Goal: Transaction & Acquisition: Purchase product/service

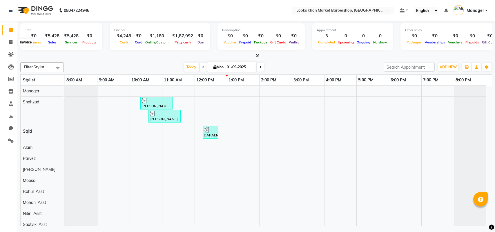
click at [10, 41] on icon at bounding box center [10, 42] width 3 height 4
select select "8030"
select select "service"
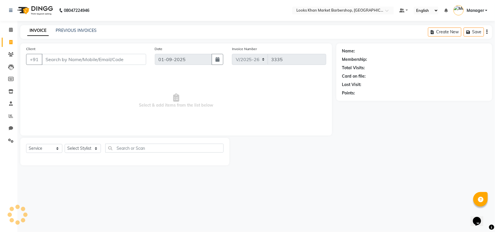
click at [74, 57] on input "Client" at bounding box center [94, 59] width 104 height 11
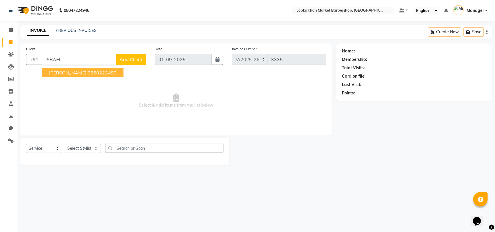
click at [80, 72] on button "ISRAEL AVILA 9560222480" at bounding box center [82, 72] width 81 height 9
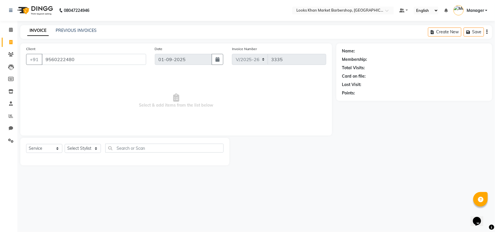
type input "9560222480"
click at [83, 151] on select "Select Stylist Abhishek_pdct Akash_pdct Alam Counter_Sales Dheeraj Kartik_Mgr M…" at bounding box center [83, 148] width 36 height 9
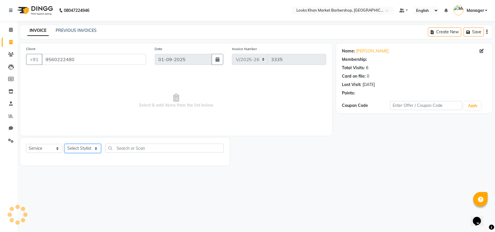
select select "1: Object"
select select "72596"
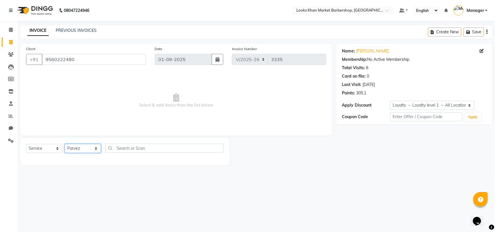
click at [65, 144] on select "Select Stylist Abhishek_pdct Akash_pdct Alam Counter_Sales Dheeraj Kartik_Mgr M…" at bounding box center [83, 148] width 36 height 9
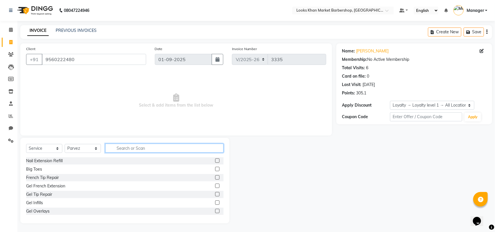
click at [128, 149] on input "text" at bounding box center [164, 148] width 118 height 9
type input "CUT"
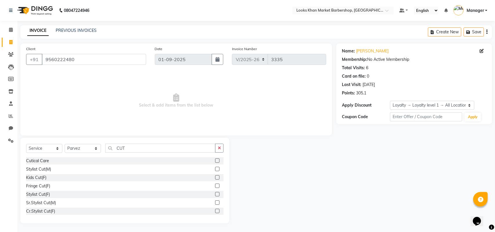
click at [215, 170] on label at bounding box center [217, 169] width 4 height 4
click at [215, 170] on input "checkbox" at bounding box center [217, 170] width 4 height 4
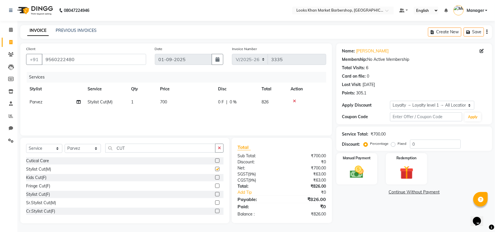
checkbox input "false"
click at [170, 102] on td "700" at bounding box center [186, 102] width 58 height 13
select select "72596"
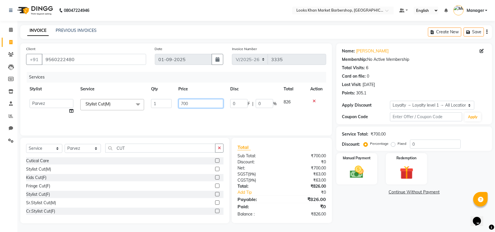
drag, startPoint x: 189, startPoint y: 105, endPoint x: 160, endPoint y: 106, distance: 29.3
click at [160, 106] on tr "Abhishek_pdct Akash_pdct Alam Counter_Sales Dheeraj Kartik_Mgr Manager Maria_Mg…" at bounding box center [176, 107] width 300 height 22
type input "1500"
click at [180, 118] on div "Services Stylist Service Qty Price Disc Total Action Abhishek_pdct Akash_pdct A…" at bounding box center [176, 101] width 300 height 58
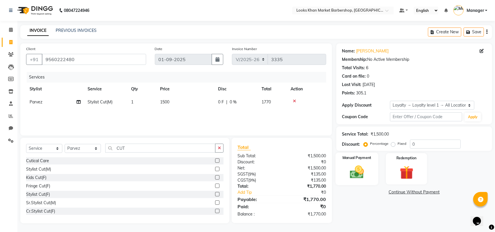
click at [358, 183] on div "Manual Payment" at bounding box center [356, 169] width 43 height 33
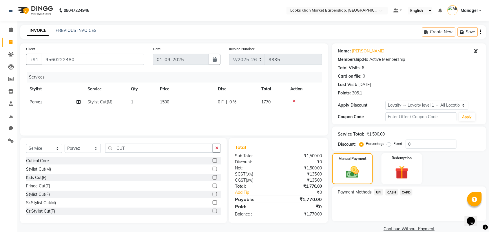
click at [393, 191] on span "CASH" at bounding box center [392, 192] width 12 height 7
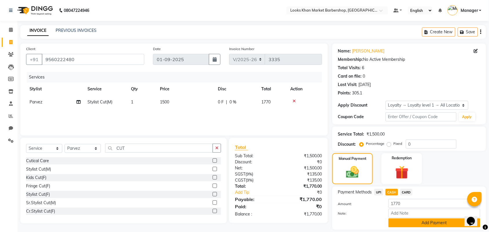
click at [420, 221] on button "Add Payment" at bounding box center [435, 223] width 92 height 9
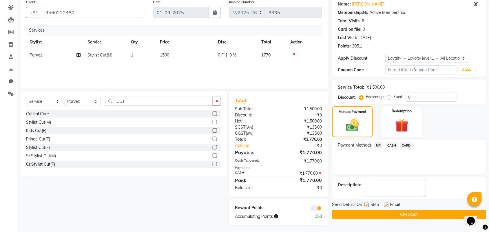
scroll to position [48, 0]
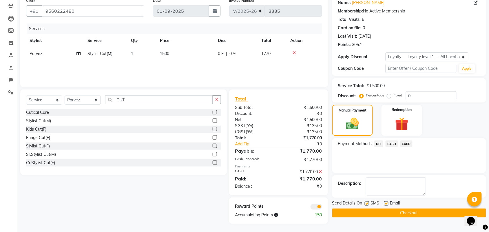
click at [320, 172] on icon at bounding box center [320, 172] width 3 height 4
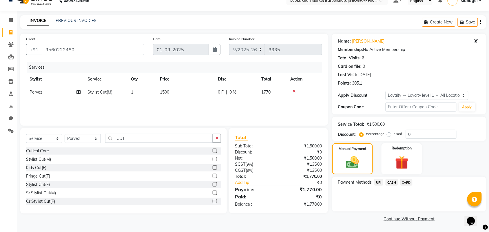
scroll to position [10, 0]
click at [399, 159] on img at bounding box center [402, 162] width 23 height 17
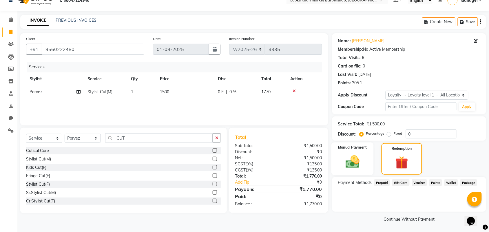
click at [351, 154] on img at bounding box center [352, 162] width 23 height 16
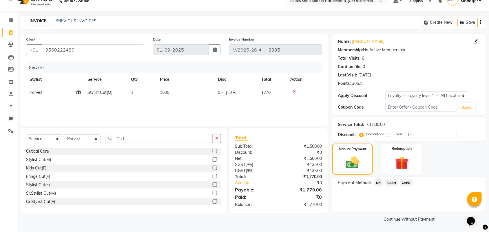
click at [403, 181] on span "CARD" at bounding box center [407, 182] width 12 height 7
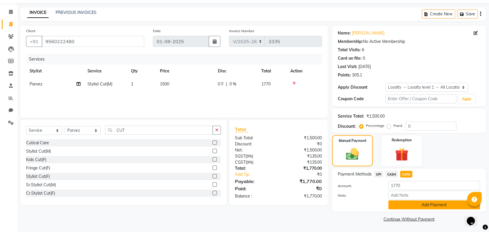
click at [418, 207] on button "Add Payment" at bounding box center [435, 205] width 92 height 9
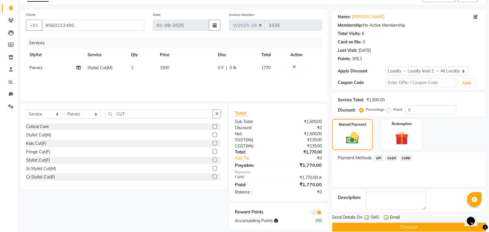
scroll to position [43, 0]
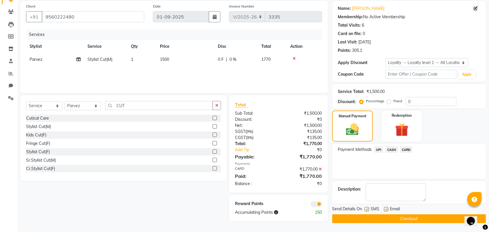
click at [422, 218] on button "Checkout" at bounding box center [409, 218] width 154 height 9
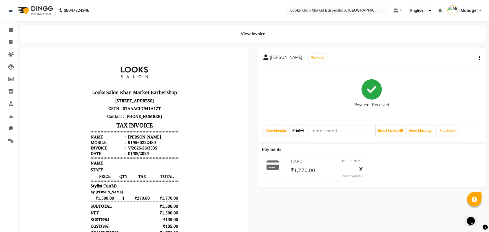
click at [303, 130] on icon at bounding box center [302, 130] width 3 height 3
click at [8, 29] on span at bounding box center [11, 30] width 10 height 7
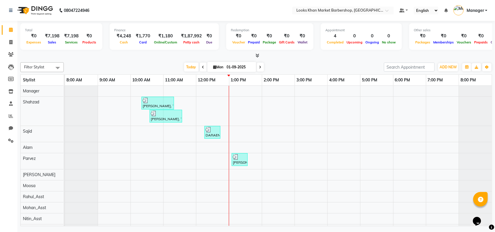
click at [259, 57] on icon at bounding box center [257, 55] width 4 height 4
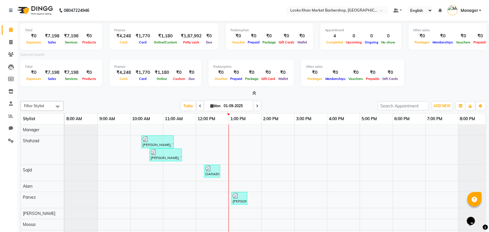
click at [257, 92] on div at bounding box center [253, 93] width 466 height 6
click at [251, 92] on span at bounding box center [253, 93] width 6 height 6
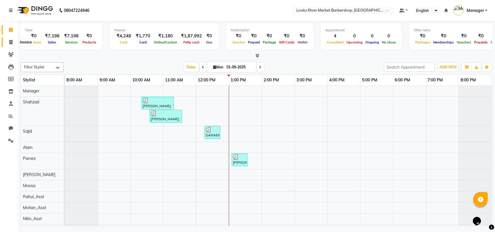
click at [6, 44] on span at bounding box center [11, 42] width 10 height 7
select select "service"
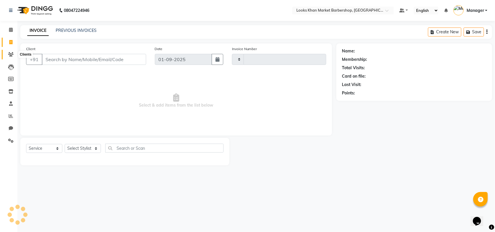
type input "3336"
select select "8030"
click at [95, 147] on select "Select Stylist" at bounding box center [83, 148] width 36 height 9
click at [96, 145] on select "Select Stylist" at bounding box center [83, 148] width 36 height 9
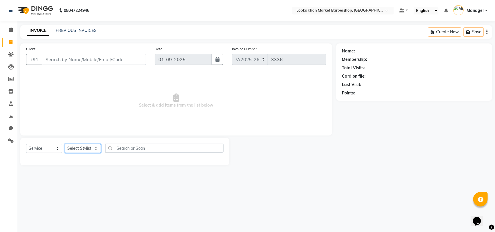
click at [97, 152] on select "Select Stylist" at bounding box center [83, 148] width 36 height 9
click at [95, 148] on select "Select Stylist Abhishek_pdct Akash_pdct Alam Counter_Sales Dheeraj Kartik_Mgr M…" at bounding box center [83, 148] width 36 height 9
select select "72594"
click at [65, 144] on select "Select Stylist Abhishek_pdct Akash_pdct Alam Counter_Sales Dheeraj Kartik_Mgr M…" at bounding box center [83, 148] width 36 height 9
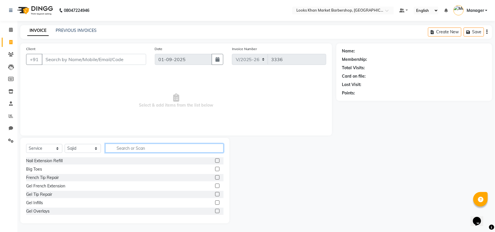
click at [145, 147] on input "text" at bounding box center [164, 148] width 118 height 9
type input "CUT"
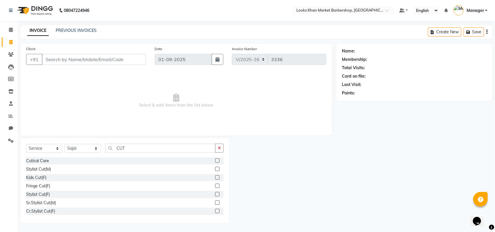
click at [209, 169] on div "Stylist Cut(M)" at bounding box center [124, 169] width 197 height 7
click at [75, 56] on input "Client" at bounding box center [94, 59] width 104 height 11
type input "C"
type input "W"
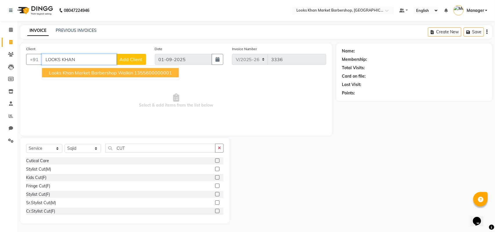
drag, startPoint x: 82, startPoint y: 73, endPoint x: 64, endPoint y: 49, distance: 29.2
click at [82, 73] on span "Looks Khan Market Barbershop Walkin" at bounding box center [91, 73] width 84 height 6
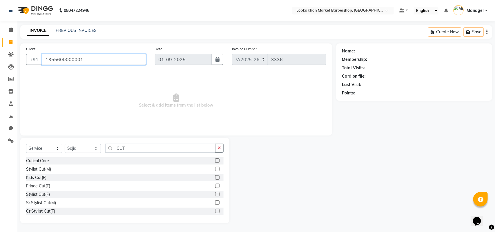
type input "1355600000001"
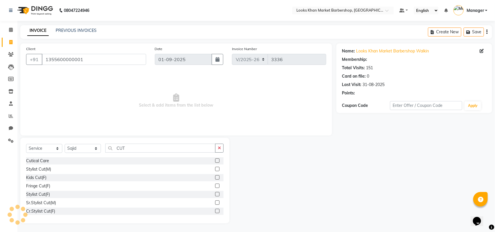
select select "1: Object"
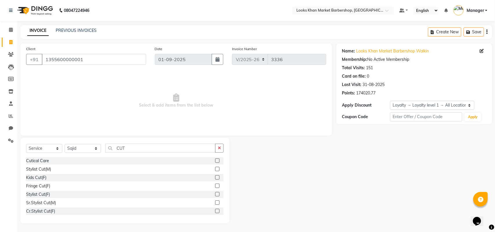
click at [215, 169] on label at bounding box center [217, 169] width 4 height 4
click at [215, 169] on input "checkbox" at bounding box center [217, 170] width 4 height 4
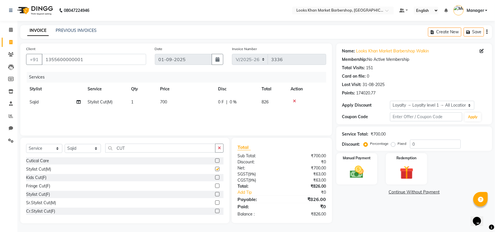
checkbox input "false"
click at [167, 99] on span "700" at bounding box center [163, 101] width 7 height 5
select select "72594"
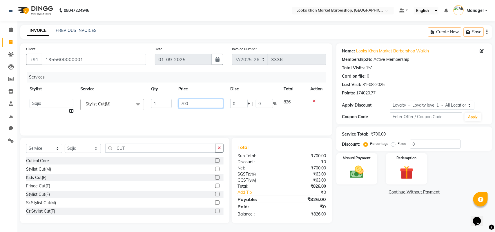
drag, startPoint x: 199, startPoint y: 103, endPoint x: 171, endPoint y: 103, distance: 28.4
click at [171, 103] on tr "Abhishek_pdct Akash_pdct Alam Counter_Sales Dheeraj Kartik_Mgr Manager Maria_Mg…" at bounding box center [176, 107] width 300 height 22
type input "1500"
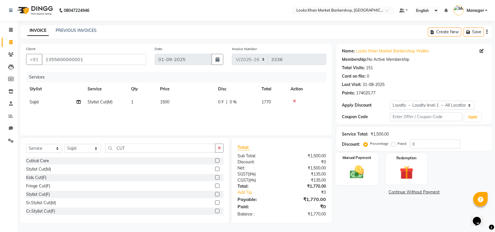
click at [362, 168] on img at bounding box center [356, 172] width 23 height 16
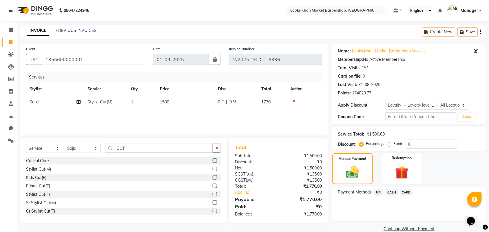
click at [378, 194] on span "UPI" at bounding box center [378, 192] width 9 height 7
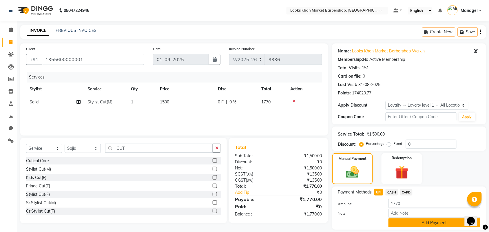
click at [414, 219] on button "Add Payment" at bounding box center [435, 223] width 92 height 9
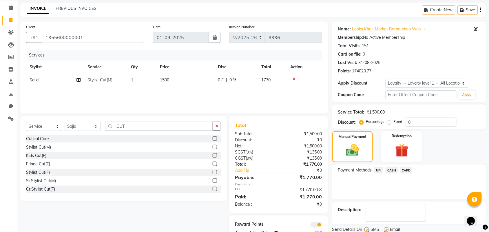
scroll to position [43, 0]
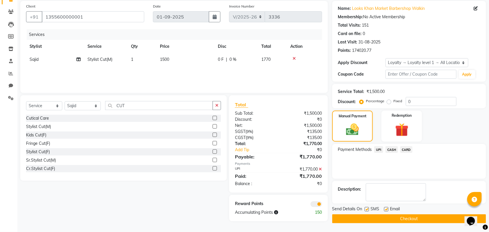
click at [418, 220] on button "Checkout" at bounding box center [409, 218] width 154 height 9
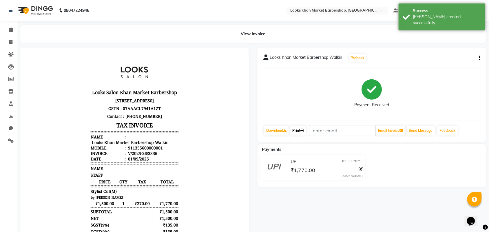
click at [306, 128] on link "Print" at bounding box center [298, 131] width 16 height 10
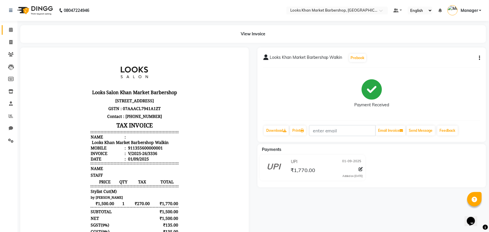
click at [9, 26] on link "Calendar" at bounding box center [9, 30] width 14 height 10
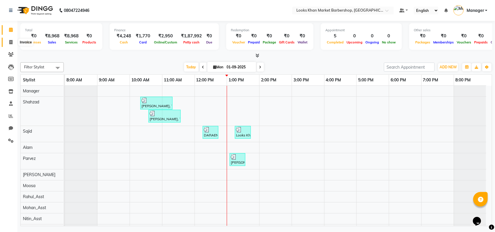
click at [8, 41] on span at bounding box center [11, 42] width 10 height 7
select select "8030"
select select "service"
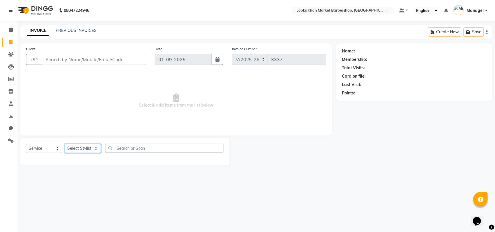
click at [89, 148] on select "Select Stylist" at bounding box center [83, 148] width 36 height 9
select select "72593"
click at [65, 144] on select "Select Stylist Abhishek_pdct Akash_pdct Alam Counter_Sales Dheeraj Kartik_Mgr M…" at bounding box center [83, 148] width 36 height 9
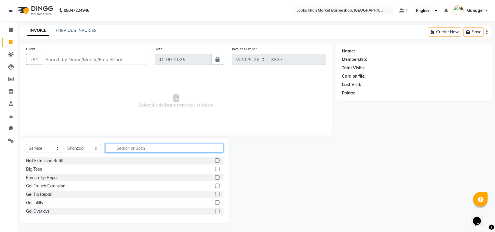
click at [142, 147] on input "text" at bounding box center [164, 148] width 118 height 9
click at [161, 150] on input "text" at bounding box center [164, 148] width 118 height 9
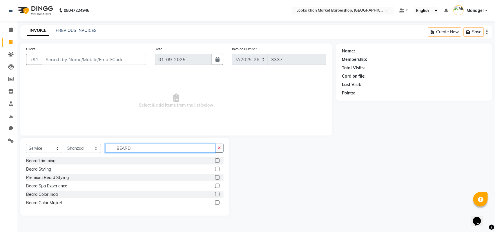
type input "BEARD"
click at [218, 160] on label at bounding box center [217, 161] width 4 height 4
click at [218, 160] on input "checkbox" at bounding box center [217, 161] width 4 height 4
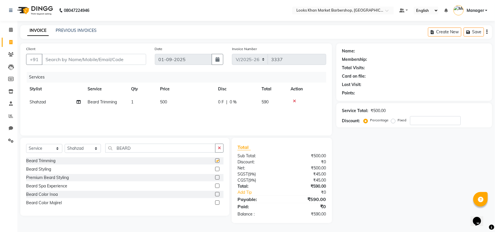
checkbox input "false"
click at [162, 102] on span "500" at bounding box center [163, 101] width 7 height 5
select select "72593"
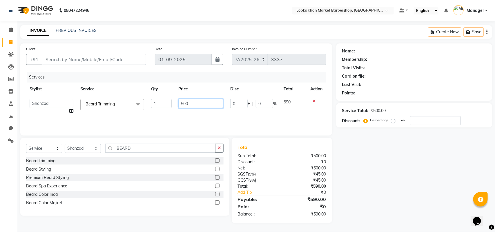
drag, startPoint x: 214, startPoint y: 102, endPoint x: 82, endPoint y: 103, distance: 132.8
click at [82, 103] on tr "Abhishek_pdct Akash_pdct Alam Counter_Sales Dheeraj Kartik_Mgr Manager Maria_Mg…" at bounding box center [176, 107] width 300 height 22
type input "600"
click at [400, 141] on div "Name: Membership: Total Visits: Card on file: Last Visit: Points: Service Total…" at bounding box center [416, 133] width 160 height 180
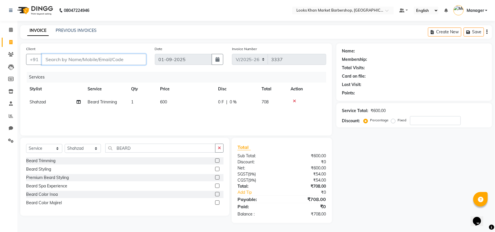
click at [106, 59] on input "Client" at bounding box center [94, 59] width 104 height 11
type input "S"
type input "0"
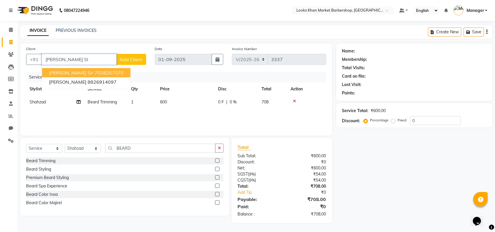
click at [94, 70] on ngb-highlight "7038257070" at bounding box center [108, 73] width 29 height 6
type input "7038257070"
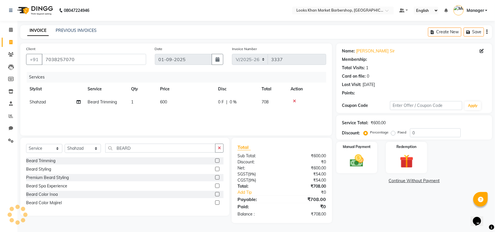
select select "1: Object"
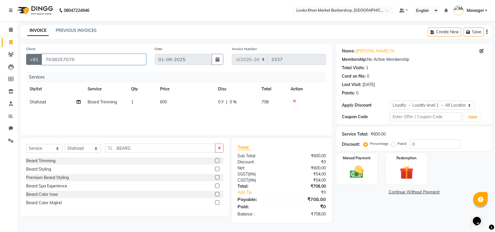
drag, startPoint x: 79, startPoint y: 62, endPoint x: 39, endPoint y: 61, distance: 39.4
click at [39, 61] on div "+91 7038257070" at bounding box center [86, 59] width 120 height 11
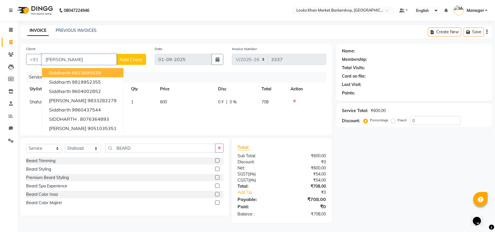
click at [81, 60] on input "SIDDHART" at bounding box center [79, 59] width 75 height 11
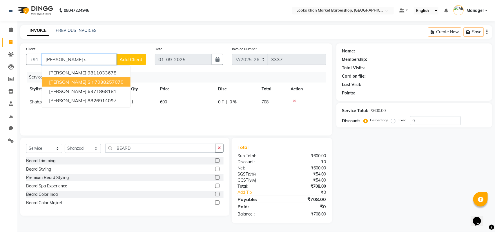
click at [94, 80] on ngb-highlight "7038257070" at bounding box center [108, 82] width 29 height 6
type input "7038257070"
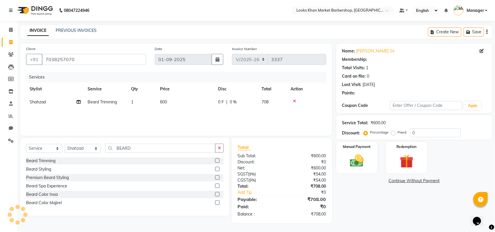
select select "1: Object"
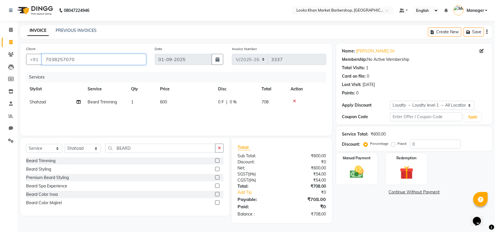
drag, startPoint x: 80, startPoint y: 59, endPoint x: 43, endPoint y: 54, distance: 37.1
click at [43, 54] on input "7038257070" at bounding box center [94, 59] width 104 height 11
click at [85, 62] on input "7038257070" at bounding box center [94, 59] width 104 height 11
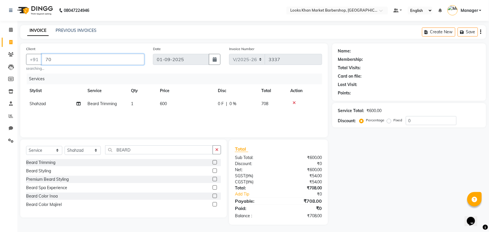
type input "7"
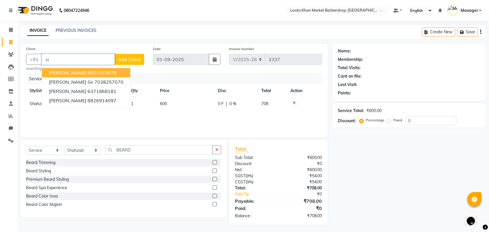
type input "s"
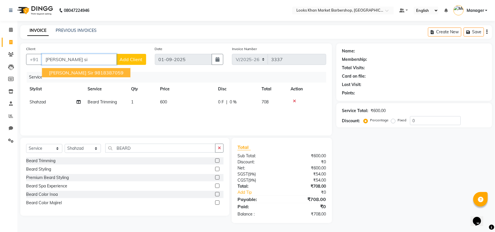
click at [70, 69] on button "sidhant sir 9818387059" at bounding box center [86, 72] width 88 height 9
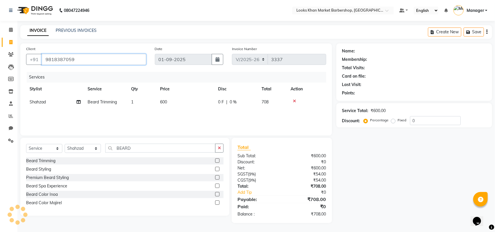
type input "9818387059"
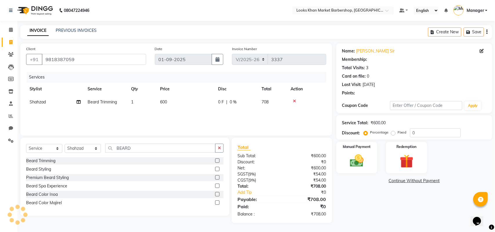
select select "1: Object"
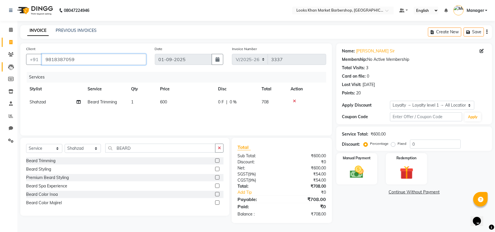
drag, startPoint x: 83, startPoint y: 60, endPoint x: 4, endPoint y: 68, distance: 79.5
click at [4, 68] on app-home "08047224946 Select Location × Looks Khan Market Barbershop, Delhi Default Panel…" at bounding box center [247, 116] width 495 height 232
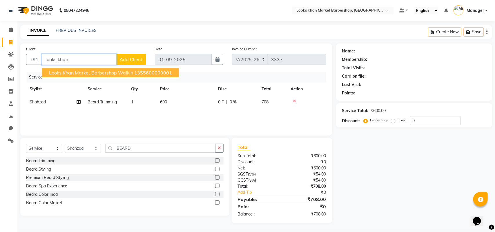
click at [54, 76] on button "Looks Khan Market Barbershop Walkin 1355600000001" at bounding box center [110, 72] width 137 height 9
type input "1355600000001"
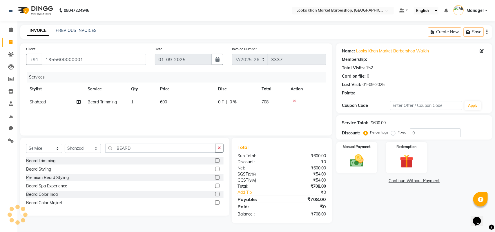
select select "1: Object"
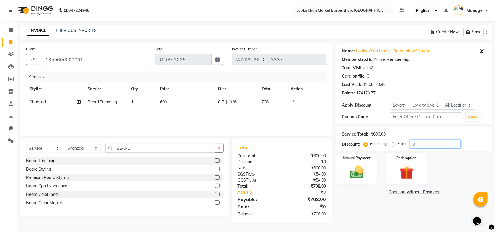
drag, startPoint x: 418, startPoint y: 144, endPoint x: 402, endPoint y: 144, distance: 15.7
click at [405, 144] on div "Percentage Fixed 0" at bounding box center [413, 144] width 96 height 9
type input "20"
click at [360, 164] on img at bounding box center [356, 172] width 23 height 16
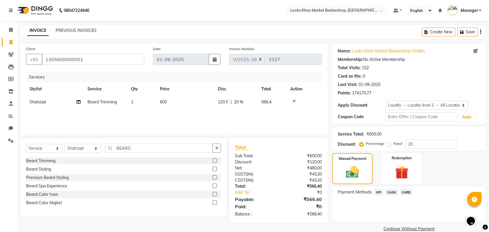
click at [392, 190] on span "CASH" at bounding box center [392, 192] width 12 height 7
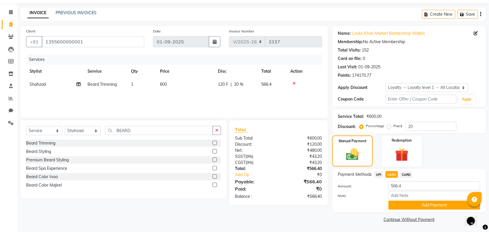
scroll to position [18, 0]
click at [408, 205] on button "Add Payment" at bounding box center [435, 205] width 92 height 9
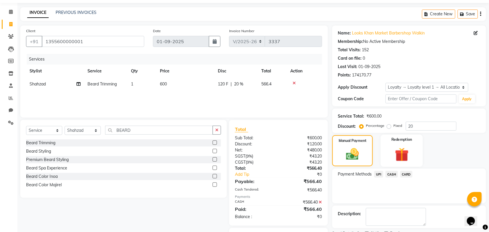
scroll to position [48, 0]
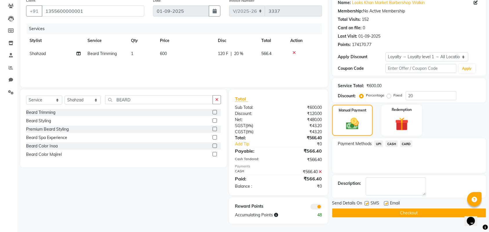
click at [405, 212] on button "Checkout" at bounding box center [409, 213] width 154 height 9
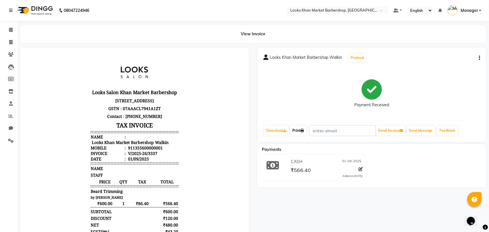
click at [296, 131] on link "Print" at bounding box center [298, 131] width 16 height 10
click at [10, 25] on link "Calendar" at bounding box center [9, 30] width 14 height 10
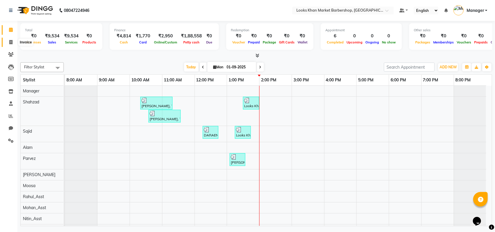
click at [8, 41] on span at bounding box center [11, 42] width 10 height 7
select select "8030"
select select "service"
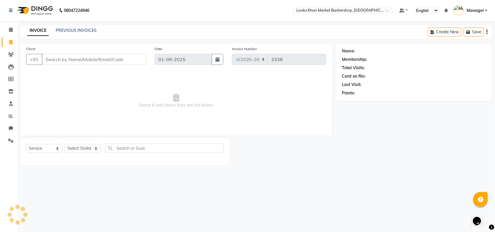
click at [64, 62] on input "Client" at bounding box center [94, 59] width 104 height 11
type input "m"
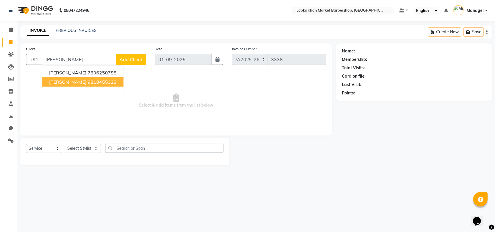
click at [89, 83] on ngb-highlight "9818455322" at bounding box center [102, 82] width 29 height 6
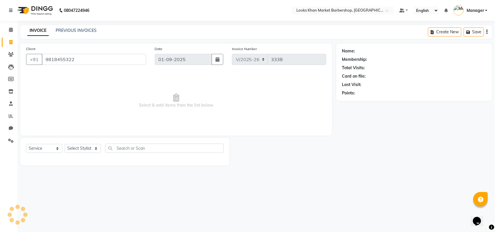
type input "9818455322"
select select "1: Object"
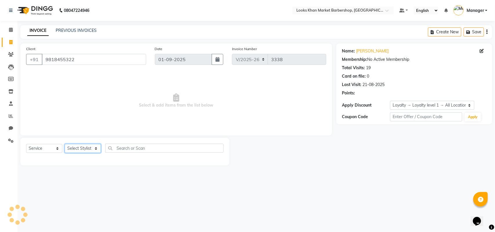
click at [94, 148] on select "Select Stylist Abhishek_pdct Akash_pdct Alam Counter_Sales Dheeraj Kartik_Mgr M…" at bounding box center [83, 148] width 36 height 9
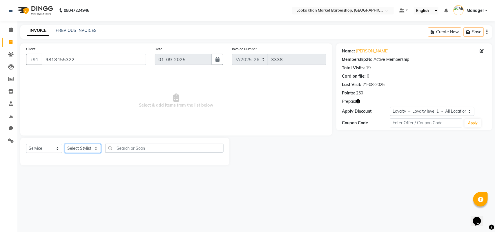
select select "72597"
click at [65, 144] on select "Select Stylist Abhishek_pdct Akash_pdct Alam Counter_Sales Dheeraj Kartik_Mgr M…" at bounding box center [83, 148] width 36 height 9
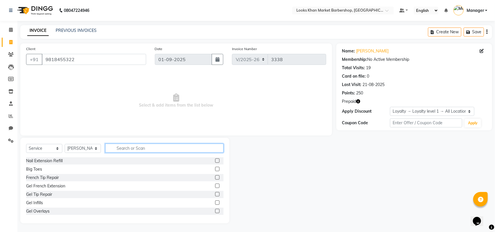
click at [143, 148] on input "text" at bounding box center [164, 148] width 118 height 9
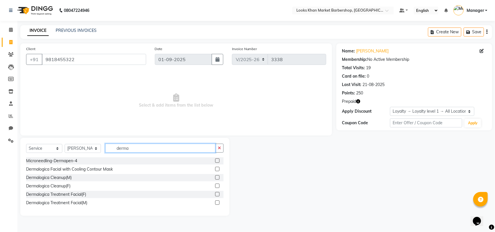
type input "derma"
click at [217, 202] on label at bounding box center [217, 203] width 4 height 4
click at [217, 202] on input "checkbox" at bounding box center [217, 203] width 4 height 4
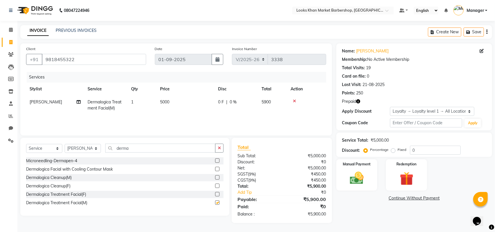
checkbox input "false"
click at [350, 101] on span "Prepaid" at bounding box center [349, 102] width 14 height 6
click at [360, 104] on button "button" at bounding box center [358, 102] width 4 height 6
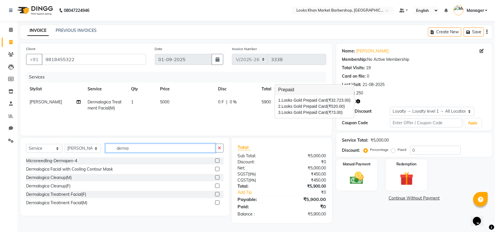
drag, startPoint x: 138, startPoint y: 147, endPoint x: 103, endPoint y: 151, distance: 35.0
click at [103, 151] on div "Select Service Product Membership Package Voucher Prepaid Gift Card Select Styl…" at bounding box center [124, 151] width 197 height 14
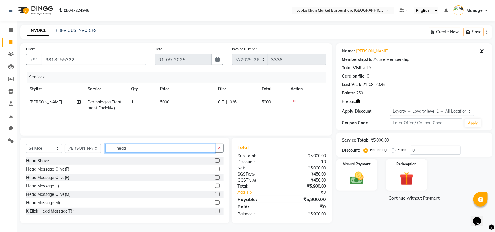
type input "head"
click at [215, 201] on label at bounding box center [217, 203] width 4 height 4
click at [215, 201] on input "checkbox" at bounding box center [217, 203] width 4 height 4
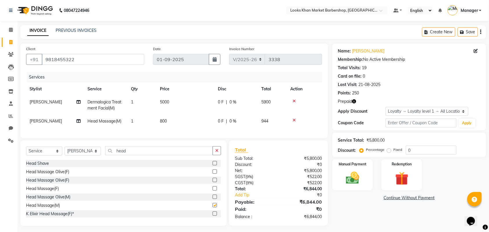
checkbox input "false"
click at [161, 121] on span "800" at bounding box center [163, 121] width 7 height 5
select select "72597"
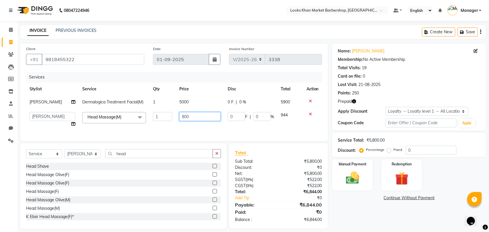
drag, startPoint x: 192, startPoint y: 117, endPoint x: 165, endPoint y: 117, distance: 26.4
click at [165, 117] on tr "Abhishek_pdct Akash_pdct Alam Counter_Sales Dheeraj Kartik_Mgr Manager Maria_Mg…" at bounding box center [174, 120] width 296 height 22
type input "1000"
click at [187, 99] on td "5000" at bounding box center [200, 102] width 48 height 13
select select "72597"
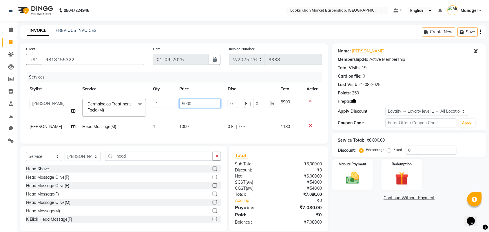
drag, startPoint x: 190, startPoint y: 103, endPoint x: 180, endPoint y: 105, distance: 10.9
click at [180, 105] on input "5000" at bounding box center [199, 103] width 41 height 9
type input "5500"
click at [200, 113] on td "5500" at bounding box center [200, 108] width 48 height 25
select select "72597"
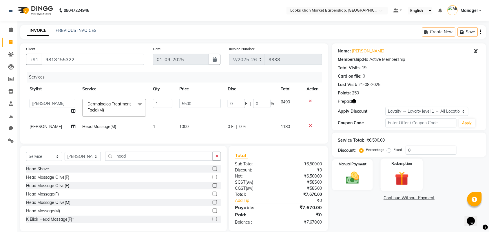
click at [401, 178] on img at bounding box center [402, 178] width 23 height 17
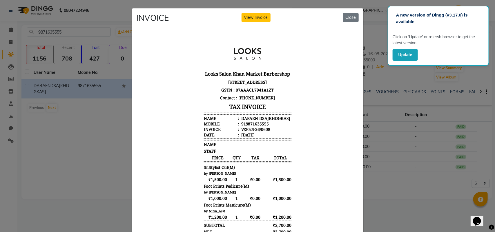
click at [356, 15] on div "INVOICE View Invoice Close" at bounding box center [247, 19] width 231 height 22
click at [348, 16] on button "Close" at bounding box center [351, 17] width 16 height 9
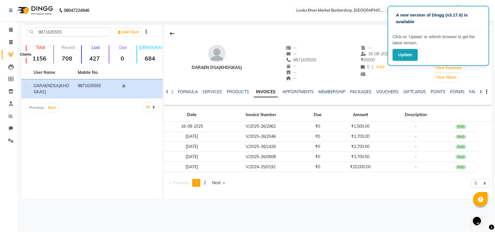
click at [8, 53] on icon at bounding box center [11, 54] width 6 height 4
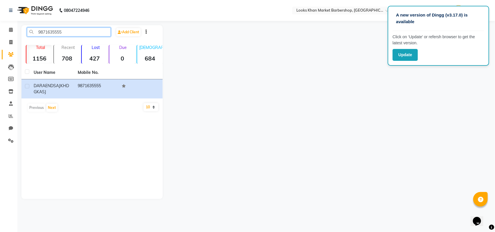
drag, startPoint x: 67, startPoint y: 31, endPoint x: 32, endPoint y: 34, distance: 34.9
click at [32, 34] on input "9871635555" at bounding box center [69, 32] width 84 height 9
paste input "7038257070"
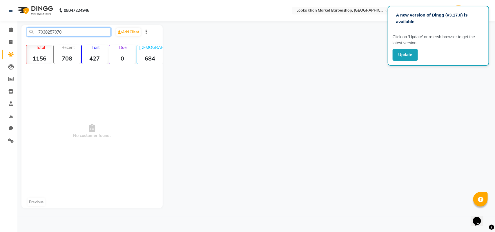
type input "7038257070"
click at [190, 159] on div at bounding box center [327, 116] width 329 height 183
click at [14, 29] on span at bounding box center [11, 30] width 10 height 7
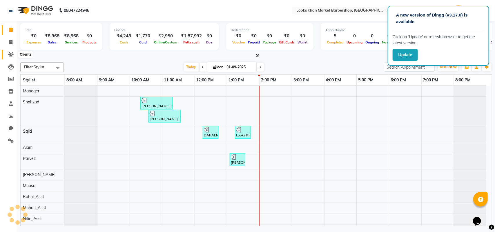
click at [12, 54] on icon at bounding box center [11, 54] width 6 height 4
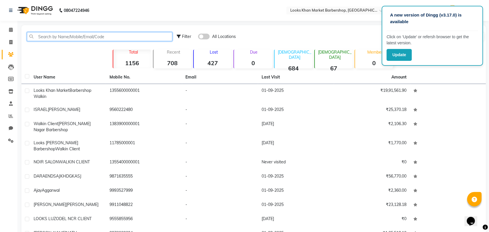
click at [74, 36] on input "text" at bounding box center [99, 36] width 145 height 9
paste input "7038257070"
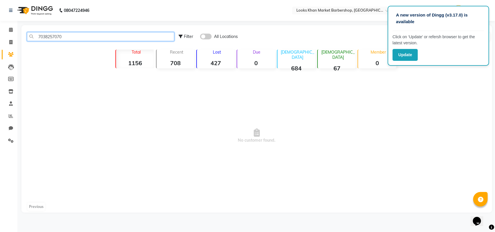
type input "7038257070"
click at [10, 32] on span at bounding box center [11, 30] width 10 height 7
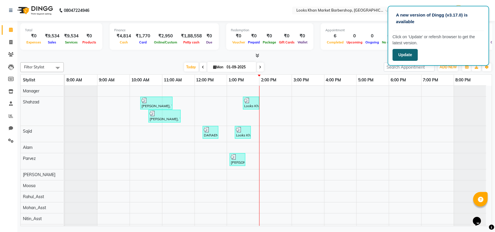
click at [412, 55] on button "Update" at bounding box center [404, 55] width 25 height 12
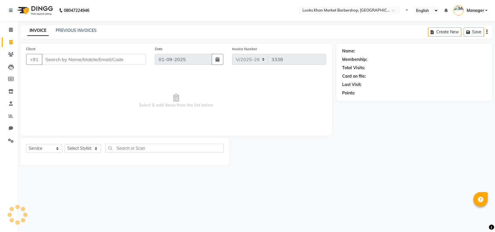
select select "8030"
select select "service"
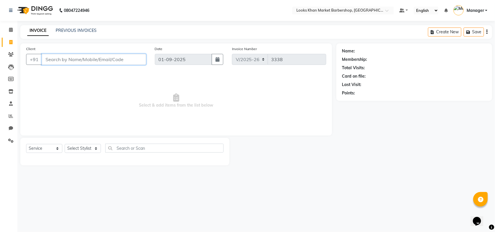
click at [63, 54] on input "Client" at bounding box center [94, 59] width 104 height 11
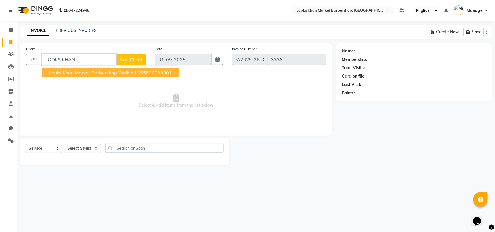
click at [71, 75] on span "Looks Khan Market Barbershop Walkin" at bounding box center [91, 73] width 84 height 6
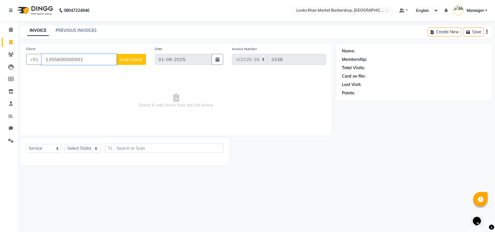
type input "1355600000001"
click at [96, 150] on select "Select Stylist Abhishek_pdct Akash_pdct Alam Counter_Sales Dheeraj Kartik_Mgr M…" at bounding box center [83, 148] width 36 height 9
select select "72597"
click at [65, 144] on select "Select Stylist Abhishek_pdct Akash_pdct Alam Counter_Sales Dheeraj Kartik_Mgr M…" at bounding box center [83, 148] width 36 height 9
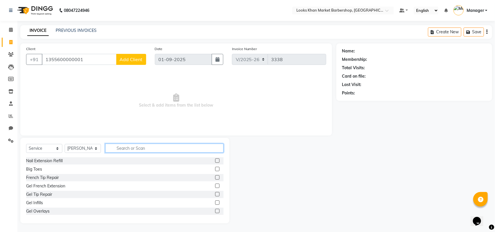
click at [135, 145] on input "text" at bounding box center [164, 148] width 118 height 9
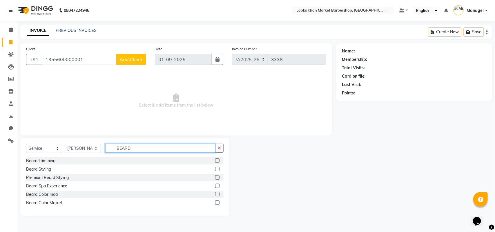
type input "BEARD"
click at [219, 160] on label at bounding box center [217, 161] width 4 height 4
click at [219, 160] on input "checkbox" at bounding box center [217, 161] width 4 height 4
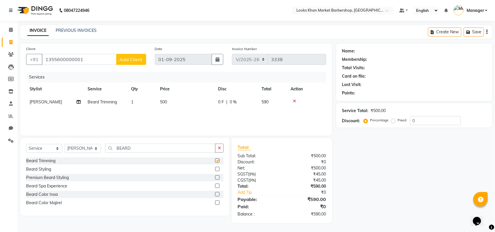
checkbox input "false"
click at [168, 102] on td "500" at bounding box center [186, 102] width 58 height 13
select select "72597"
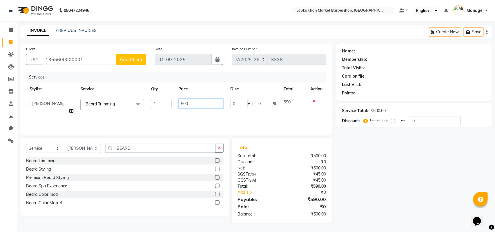
drag, startPoint x: 157, startPoint y: 103, endPoint x: 152, endPoint y: 103, distance: 4.6
click at [152, 103] on tr "Abhishek_pdct Akash_pdct Alam Counter_Sales Dheeraj Kartik_Mgr Manager Maria_Mg…" at bounding box center [176, 107] width 300 height 22
type input "635.59"
click at [185, 120] on div "Services Stylist Service Qty Price Disc Total Action Abhishek_pdct Akash_pdct A…" at bounding box center [176, 101] width 300 height 58
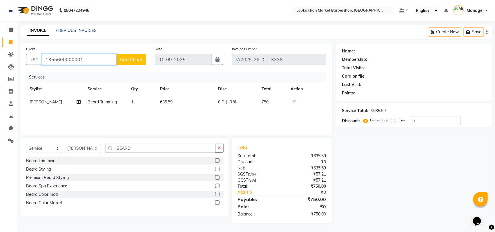
click at [88, 56] on input "1355600000001" at bounding box center [79, 59] width 75 height 11
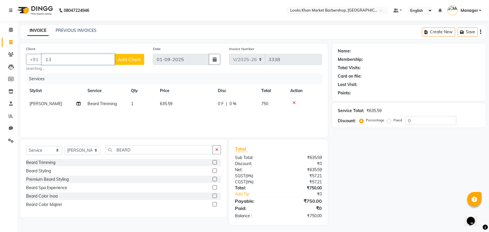
type input "1"
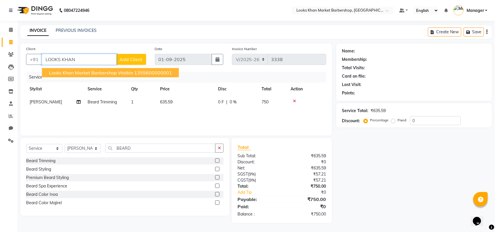
click at [92, 72] on span "Looks Khan Market Barbershop Walkin" at bounding box center [91, 73] width 84 height 6
type input "1355600000001"
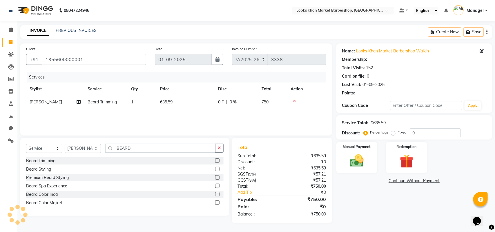
select select "1: Object"
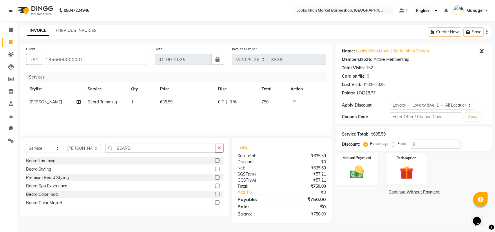
click at [354, 170] on img at bounding box center [356, 172] width 23 height 16
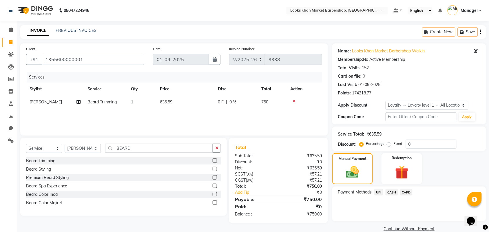
click at [377, 191] on span "UPI" at bounding box center [378, 192] width 9 height 7
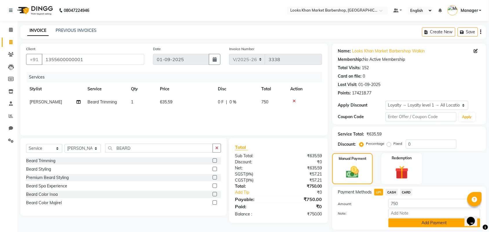
click at [430, 222] on button "Add Payment" at bounding box center [435, 223] width 92 height 9
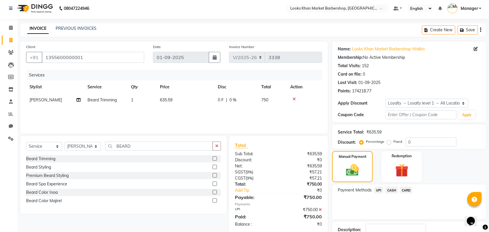
scroll to position [43, 0]
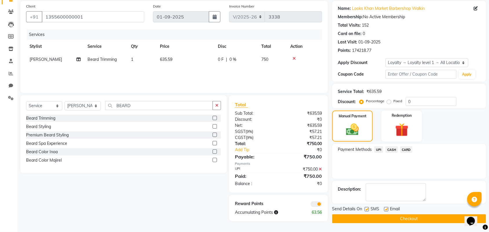
click at [388, 217] on button "Checkout" at bounding box center [409, 218] width 154 height 9
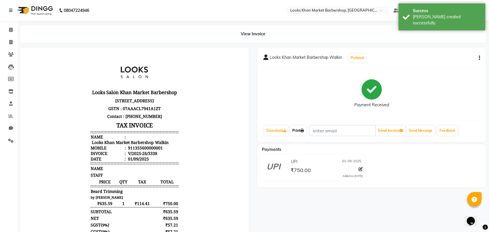
click at [302, 129] on link "Print" at bounding box center [298, 131] width 16 height 10
